Goal: Book appointment/travel/reservation

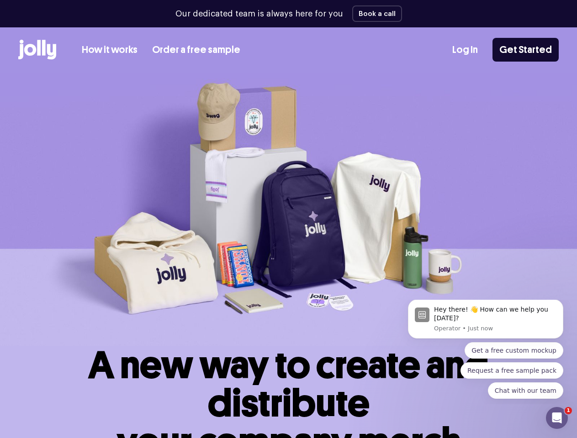
click at [288, 219] on img at bounding box center [288, 209] width 577 height 273
click at [373, 14] on button "Book a call" at bounding box center [377, 13] width 50 height 16
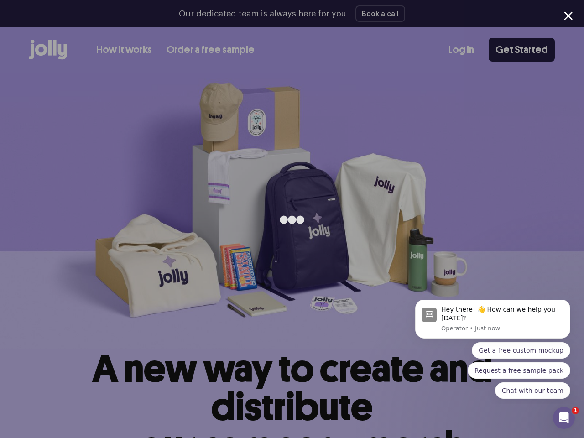
click at [485, 323] on div "Hey there! 👋 How can we help you today? Operator • Just now" at bounding box center [502, 318] width 122 height 27
